Goal: Check status

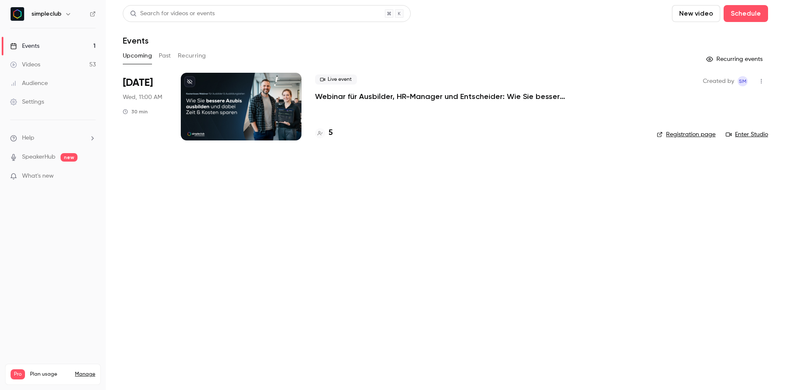
click at [169, 58] on button "Past" at bounding box center [165, 56] width 12 height 14
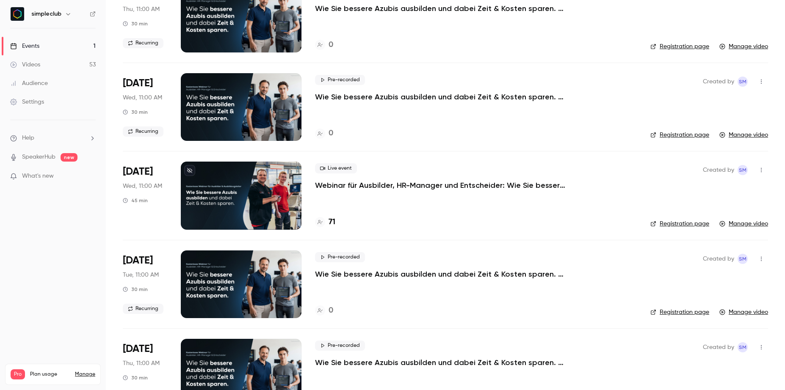
scroll to position [266, 0]
